Goal: Information Seeking & Learning: Check status

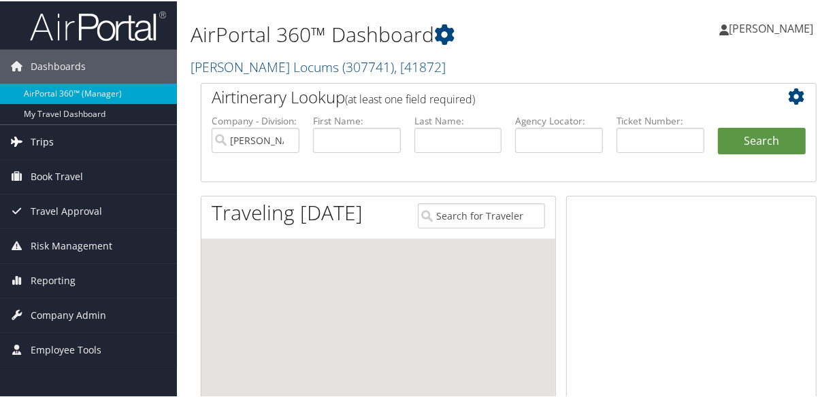
click at [57, 137] on link "Trips" at bounding box center [88, 141] width 177 height 34
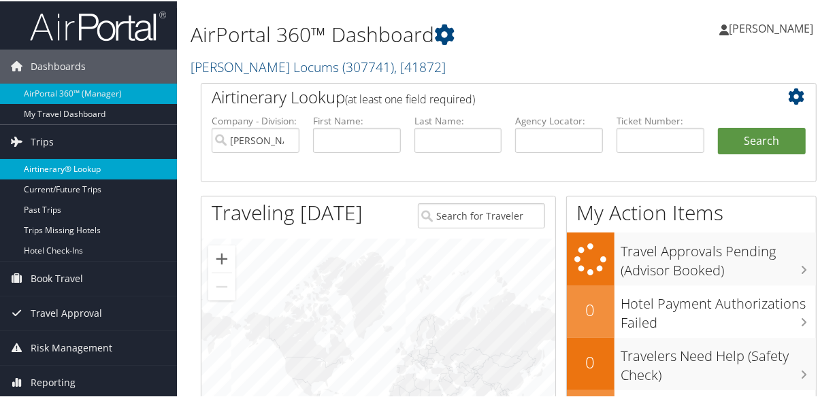
click at [74, 163] on link "Airtinerary® Lookup" at bounding box center [88, 168] width 177 height 20
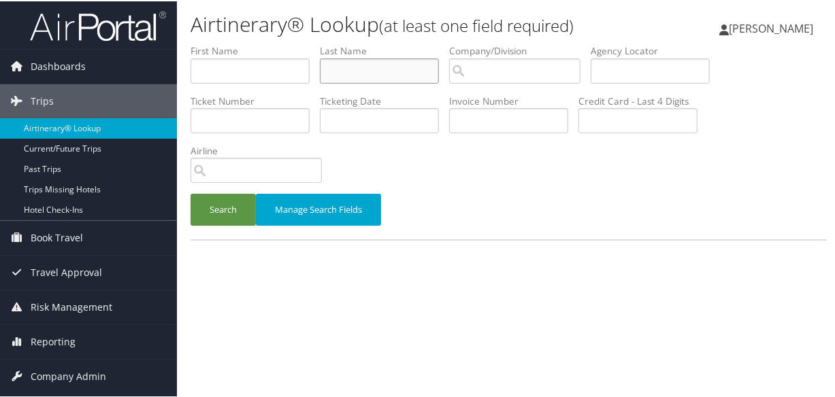
click at [339, 72] on input "text" at bounding box center [379, 69] width 119 height 25
type input "amir"
click at [190, 193] on button "Search" at bounding box center [222, 209] width 65 height 32
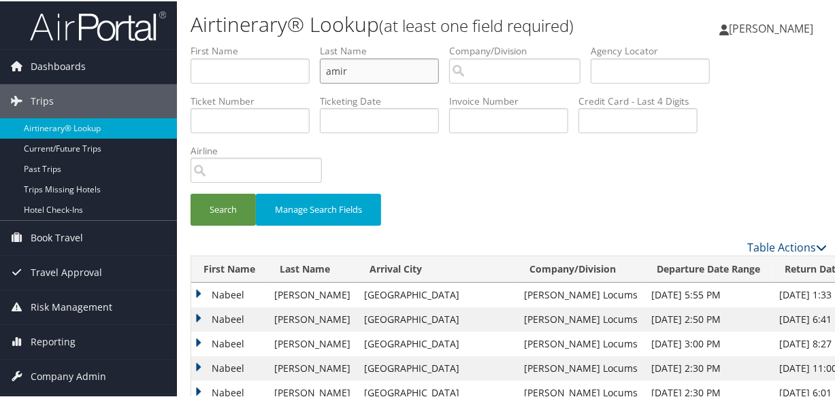
scroll to position [185, 0]
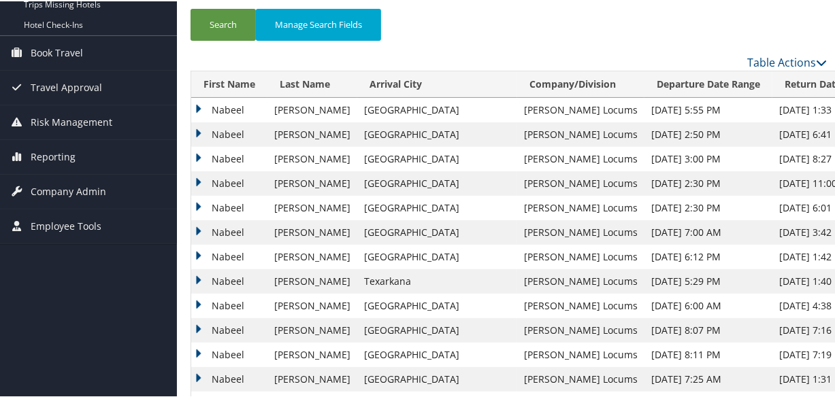
click at [195, 150] on td "Nabeel" at bounding box center [229, 158] width 76 height 24
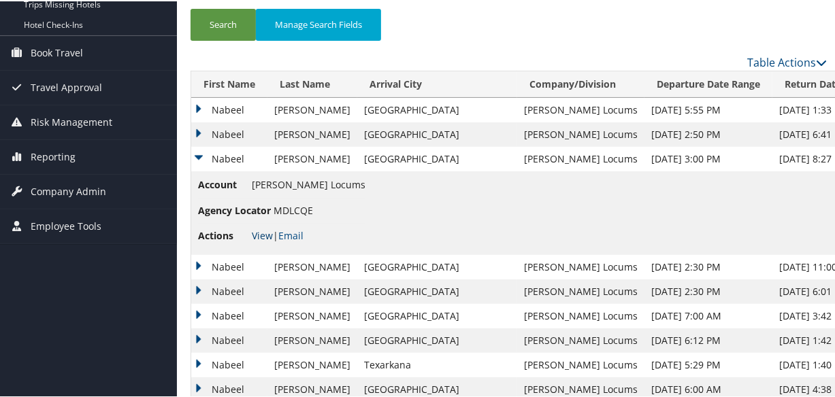
click at [264, 231] on link "View" at bounding box center [262, 234] width 21 height 13
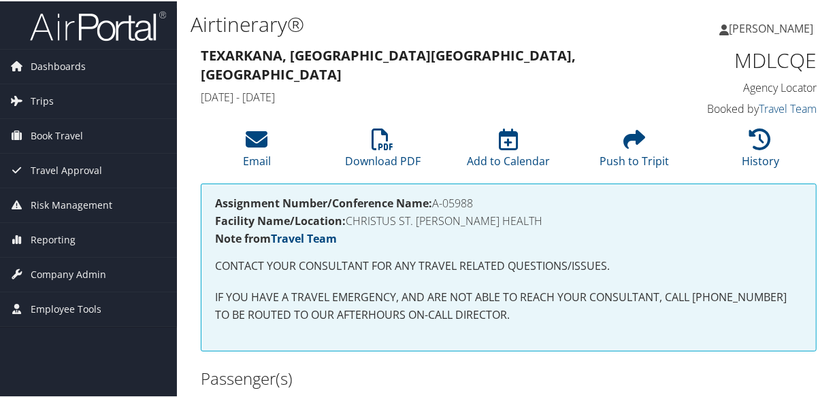
drag, startPoint x: 483, startPoint y: 203, endPoint x: 435, endPoint y: 199, distance: 47.8
click at [435, 199] on h4 "Assignment Number/Conference Name: A-05988" at bounding box center [508, 202] width 587 height 11
copy h4 "A-05988"
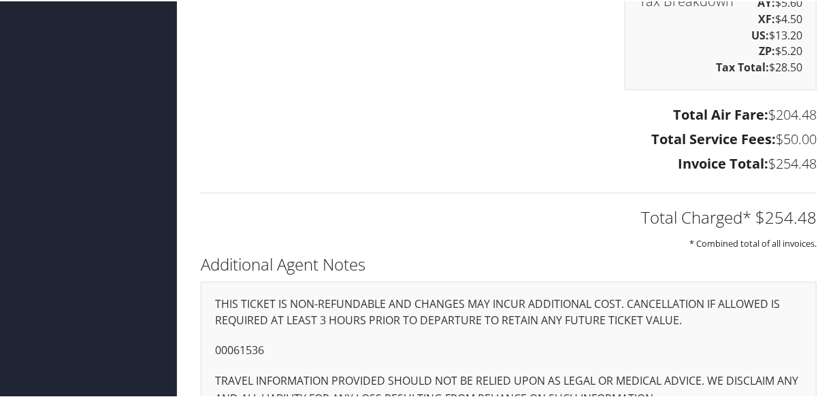
scroll to position [1544, 0]
